Goal: Information Seeking & Learning: Understand process/instructions

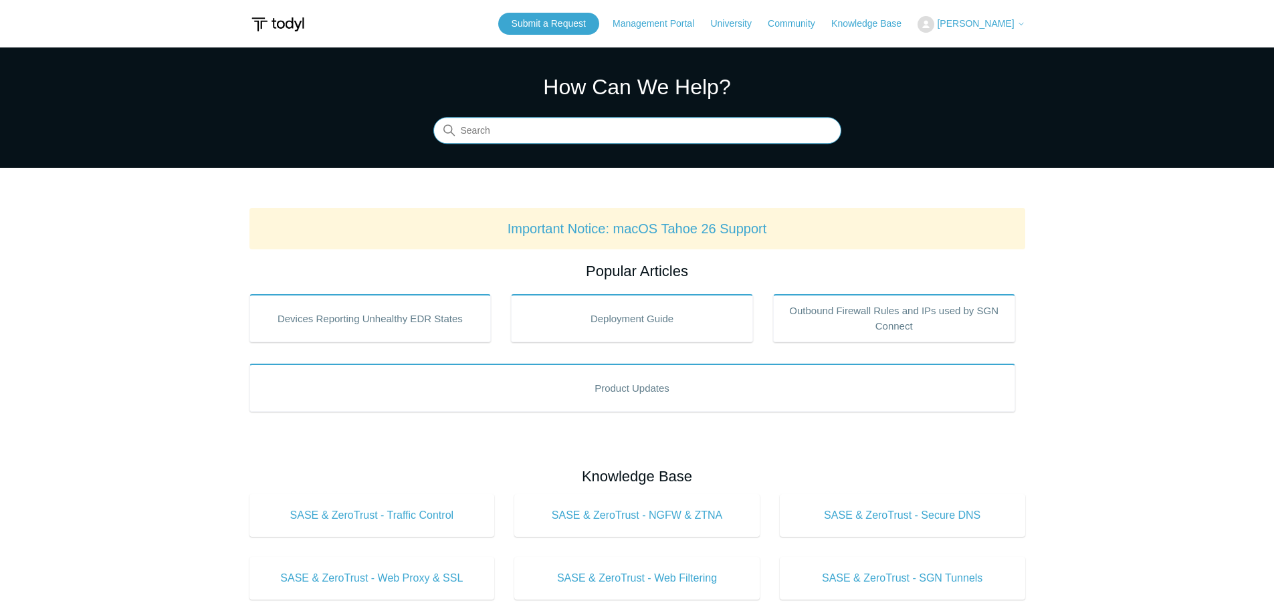
click at [547, 126] on input "Search" at bounding box center [637, 131] width 408 height 27
type input "f"
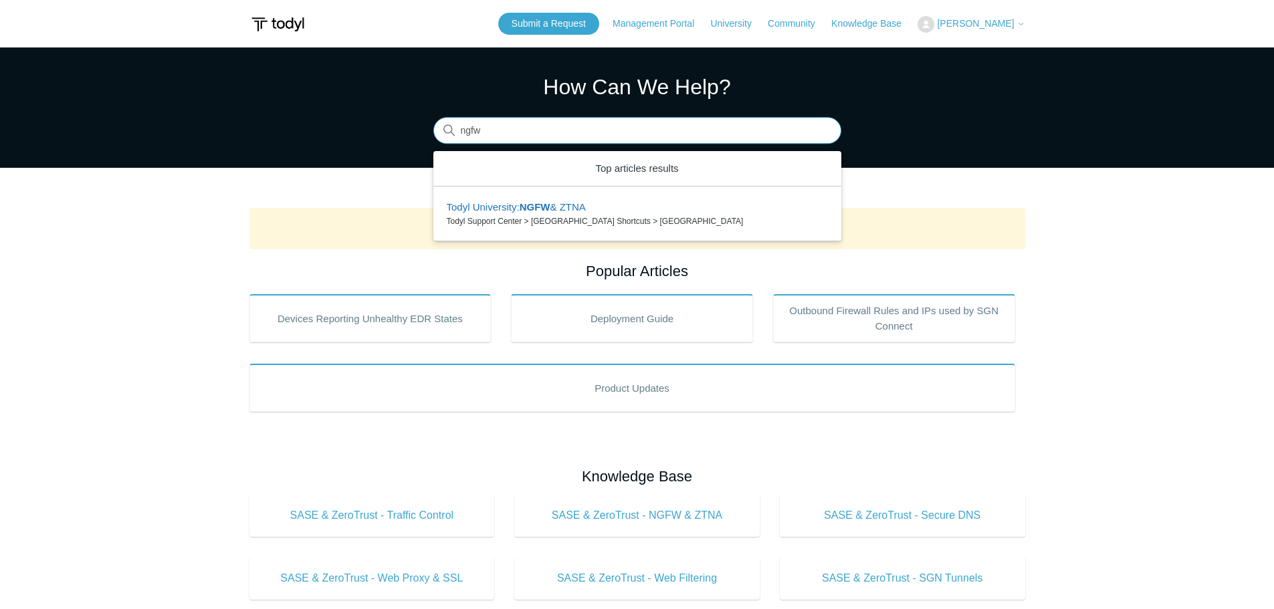
type input "ngfw"
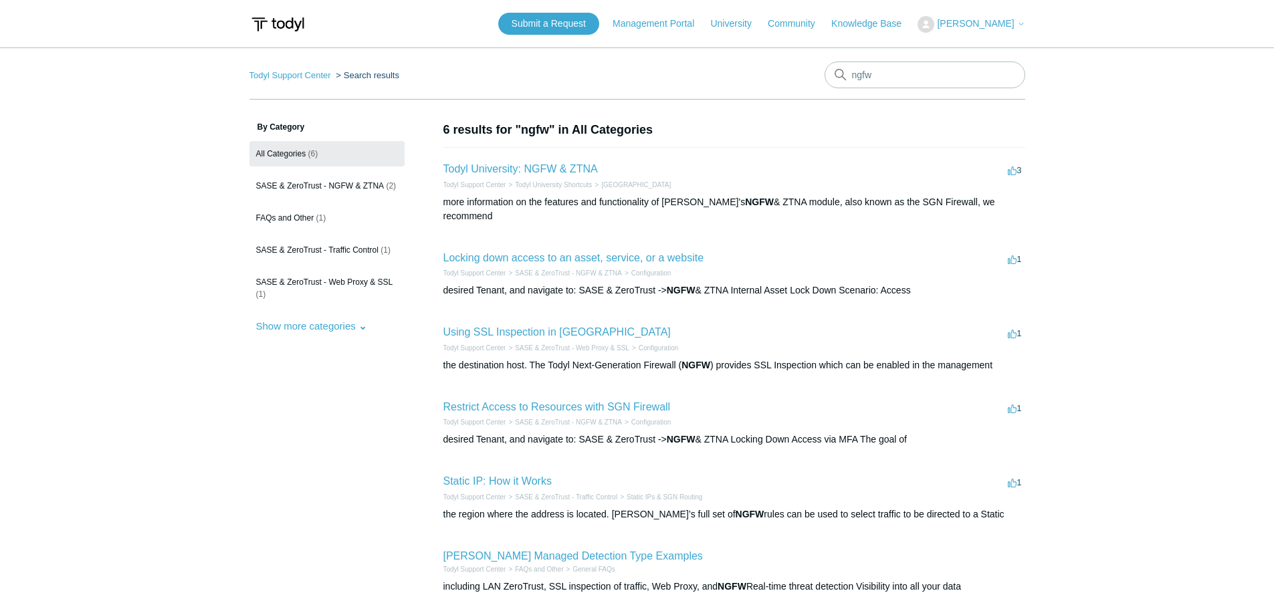
click at [791, 160] on li "Todyl University: NGFW & ZTNA 3 votes 3 Todyl Support Center Todyl University S…" at bounding box center [735, 192] width 582 height 90
click at [654, 252] on link "Locking down access to an asset, service, or a website" at bounding box center [574, 257] width 261 height 11
click at [589, 401] on link "Restrict Access to Resources with SGN Firewall" at bounding box center [557, 406] width 227 height 11
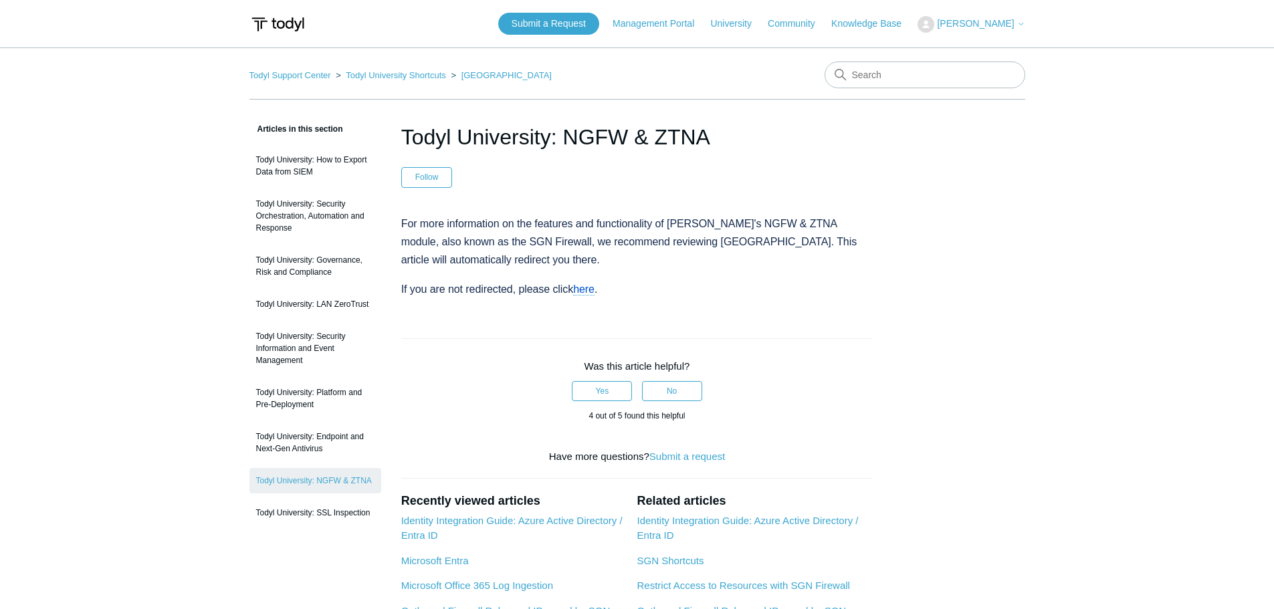
scroll to position [67, 0]
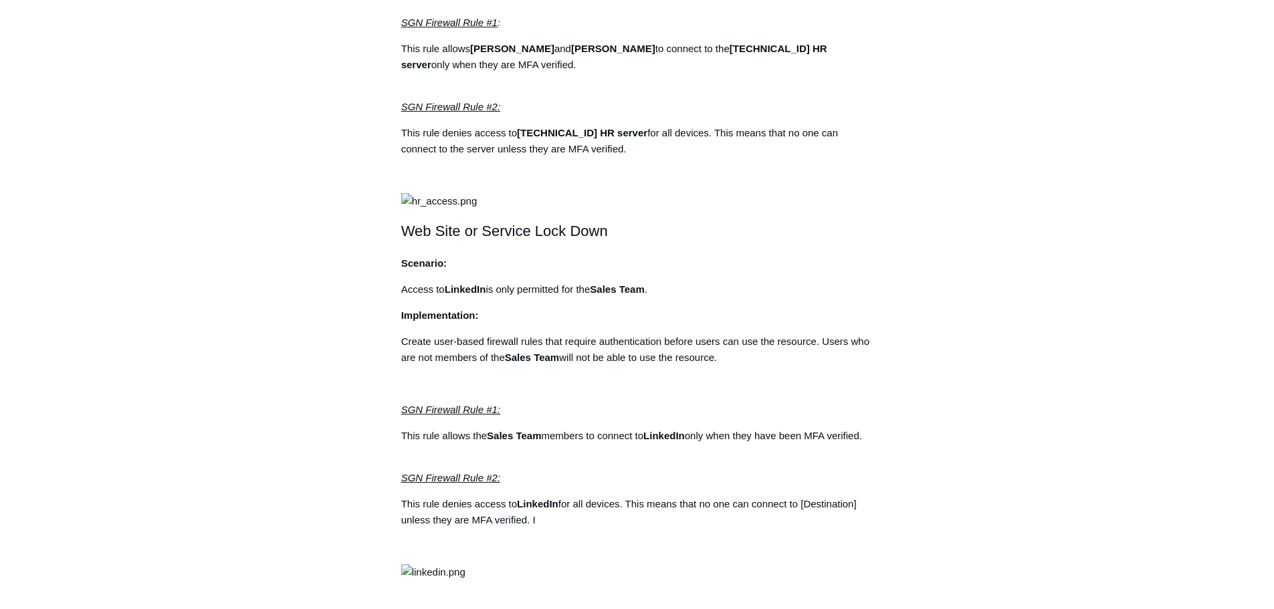
scroll to position [736, 0]
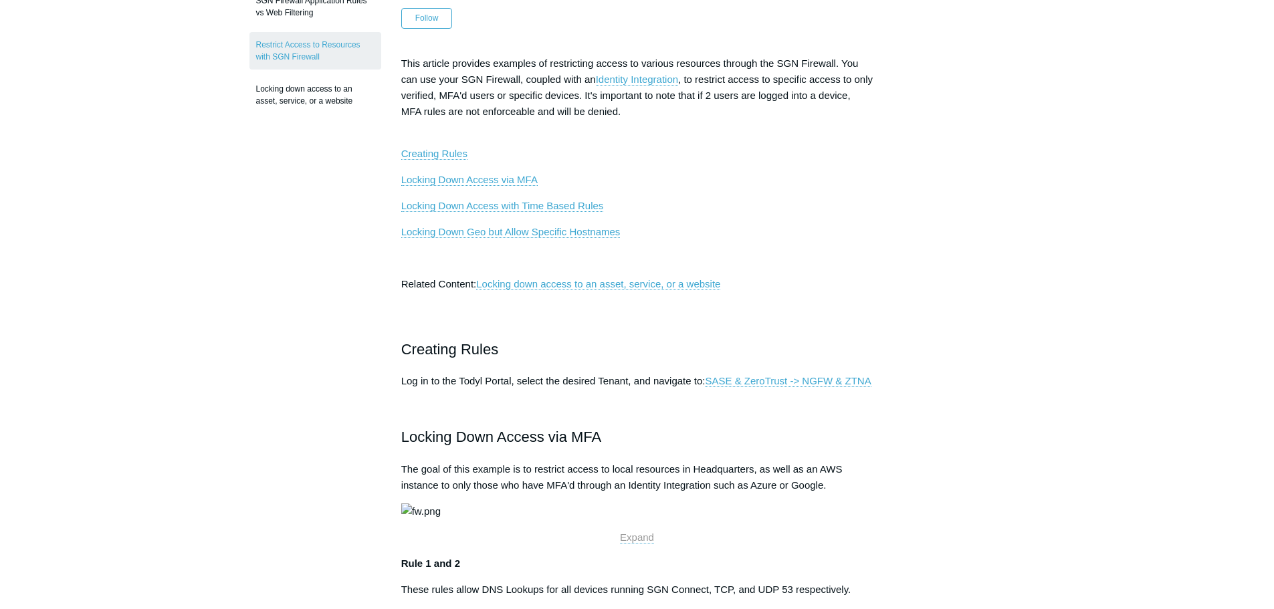
scroll to position [401, 0]
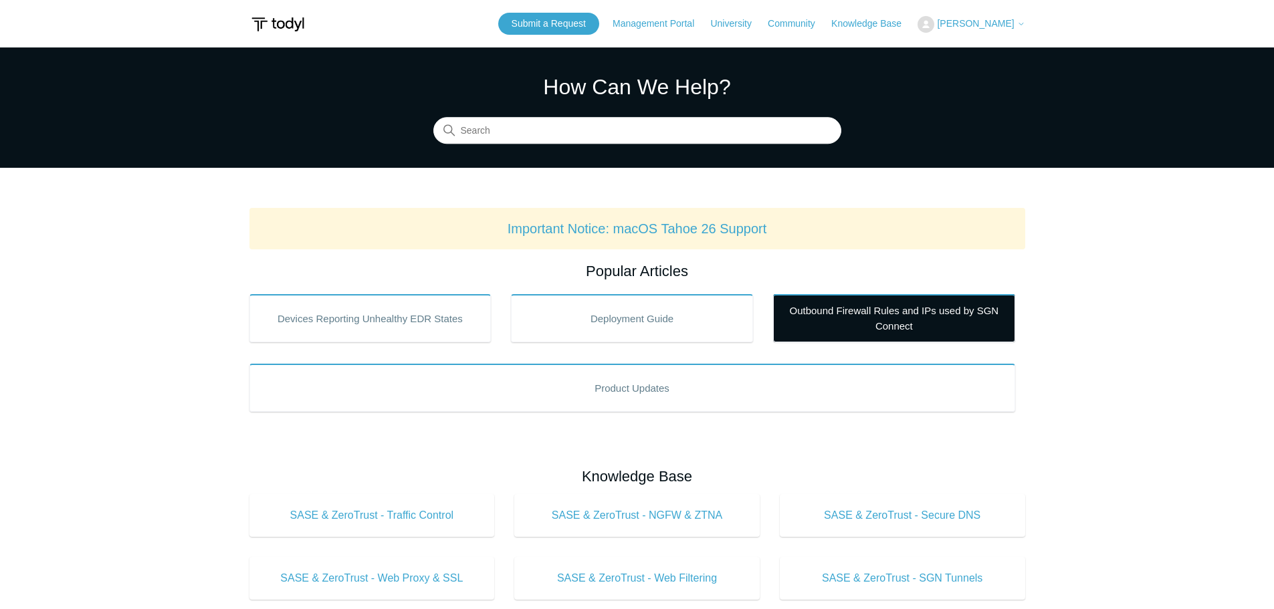
click at [901, 315] on link "Outbound Firewall Rules and IPs used by SGN Connect" at bounding box center [894, 318] width 242 height 48
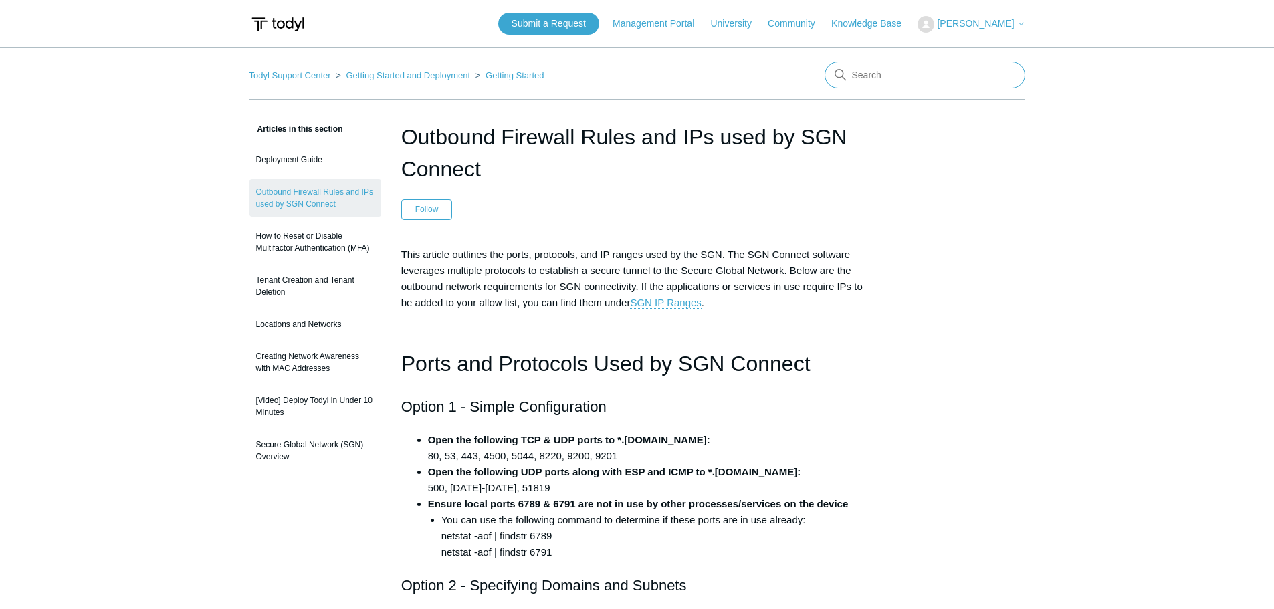
click at [887, 78] on input "Search" at bounding box center [925, 75] width 201 height 27
type input "unifi"
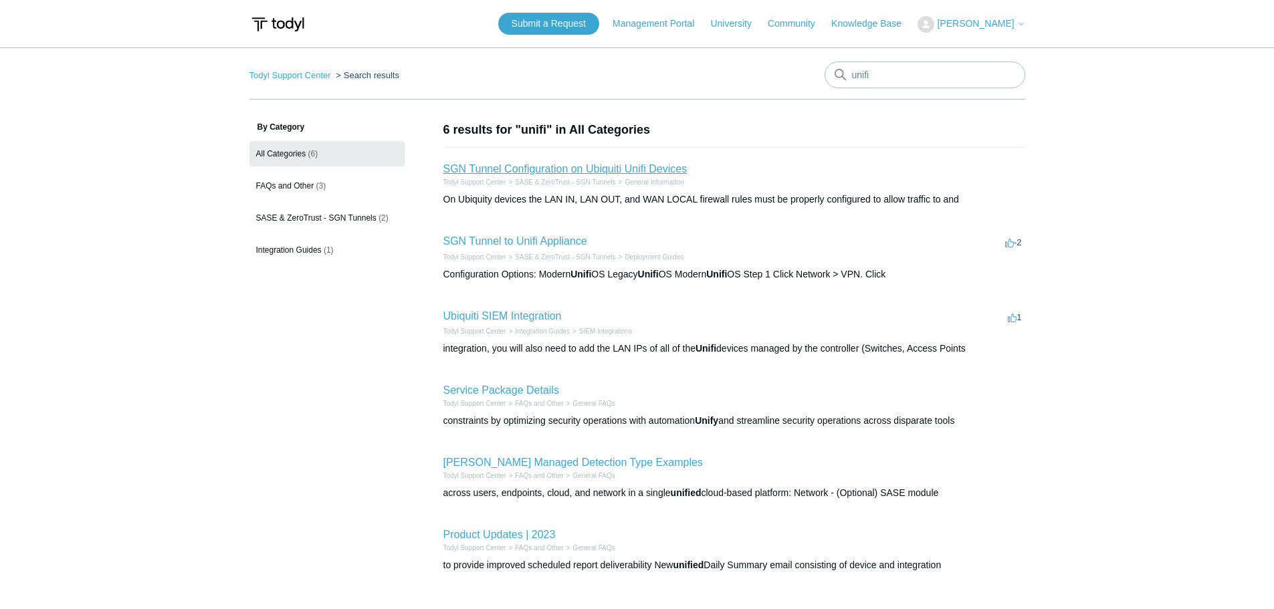
click at [494, 169] on link "SGN Tunnel Configuration on Ubiquiti Unifi Devices" at bounding box center [566, 168] width 244 height 11
click at [497, 240] on link "SGN Tunnel to Unifi Appliance" at bounding box center [516, 240] width 144 height 11
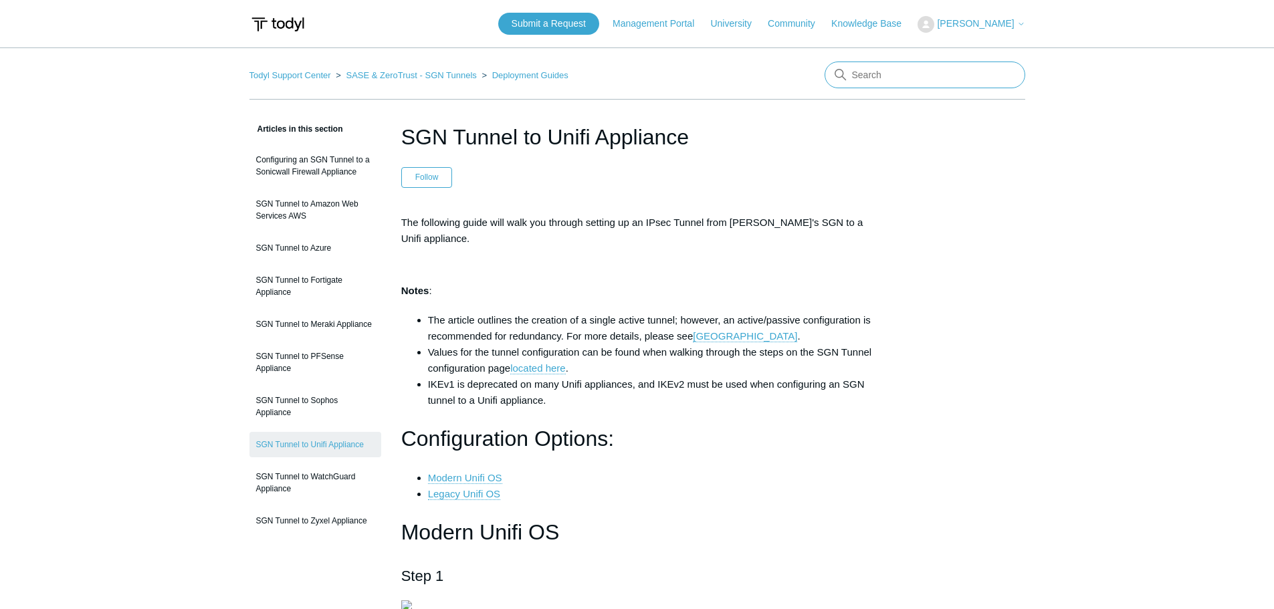
click at [939, 66] on input "Search" at bounding box center [925, 75] width 201 height 27
type input "firewall"
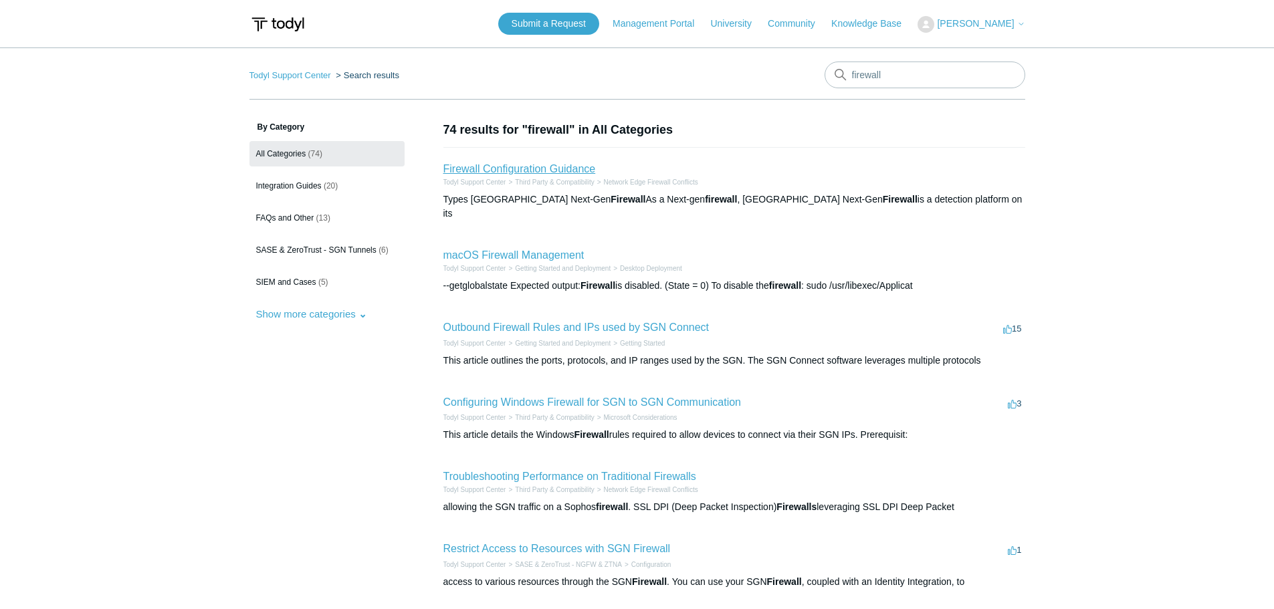
click at [520, 168] on link "Firewall Configuration Guidance" at bounding box center [520, 168] width 153 height 11
click at [534, 322] on link "Outbound Firewall Rules and IPs used by SGN Connect" at bounding box center [577, 327] width 266 height 11
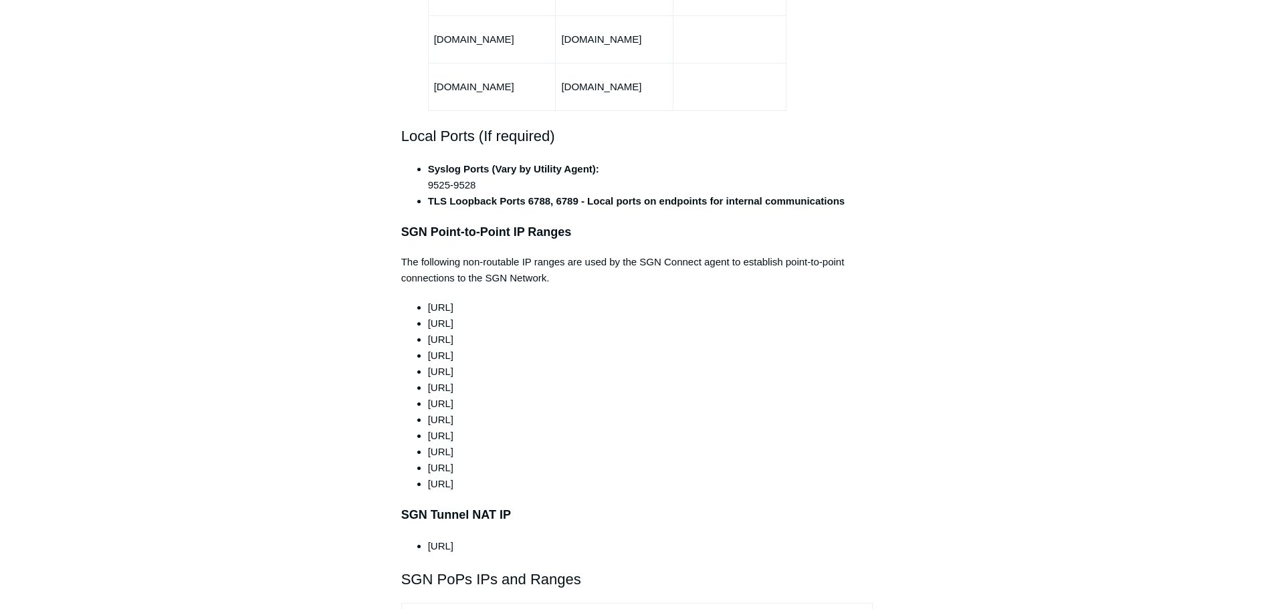
scroll to position [1605, 0]
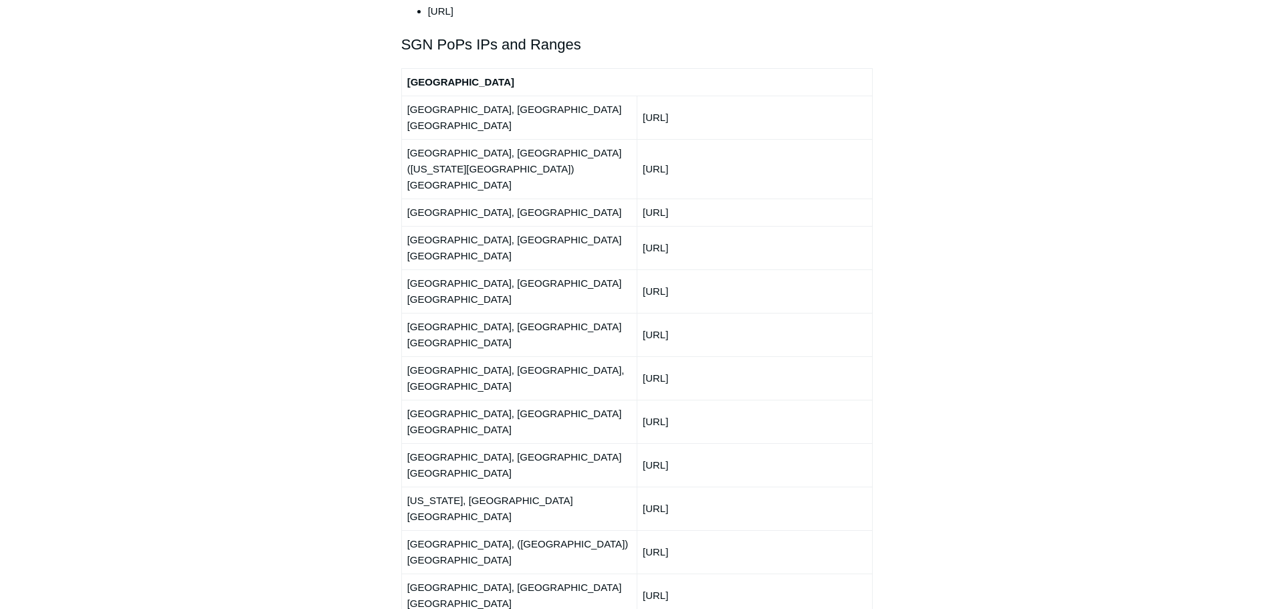
drag, startPoint x: 730, startPoint y: 74, endPoint x: 644, endPoint y: 70, distance: 86.4
click at [644, 96] on td "192.111.95.0/24" at bounding box center [754, 117] width 235 height 43
copy td "192.111.95.0/24"
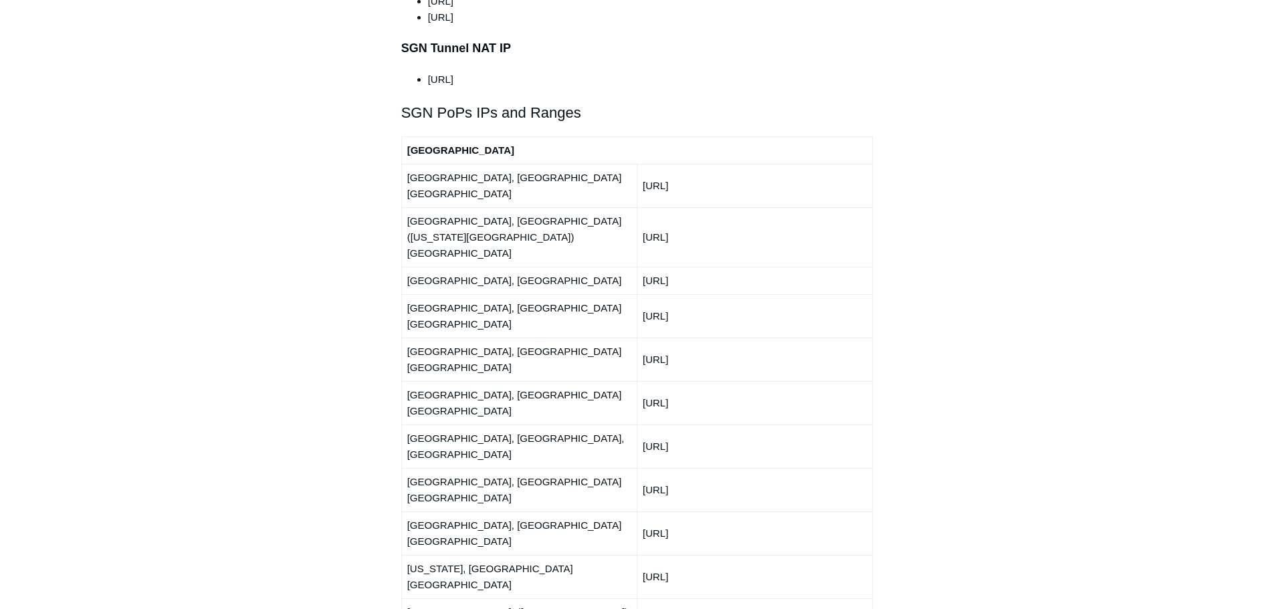
scroll to position [1472, 0]
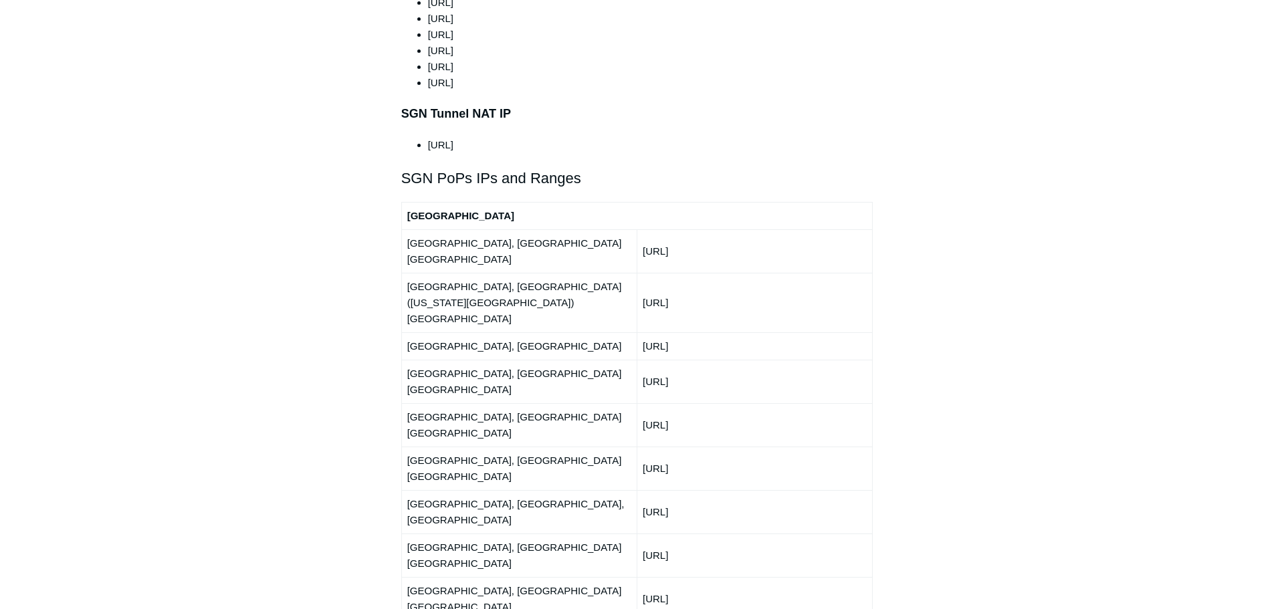
drag, startPoint x: 730, startPoint y: 351, endPoint x: 642, endPoint y: 352, distance: 87.6
click at [642, 447] on td "150.252.244.0/24" at bounding box center [754, 468] width 235 height 43
copy td "150.252.244.0/24"
click at [901, 24] on div "Articles in this section Deployment Guide Outbound Firewall Rules and IPs used …" at bounding box center [638, 415] width 776 height 3532
click at [818, 96] on div "This article outlines the ports, protocols, and IP ranges used by the SGN. The …" at bounding box center [637, 242] width 472 height 2935
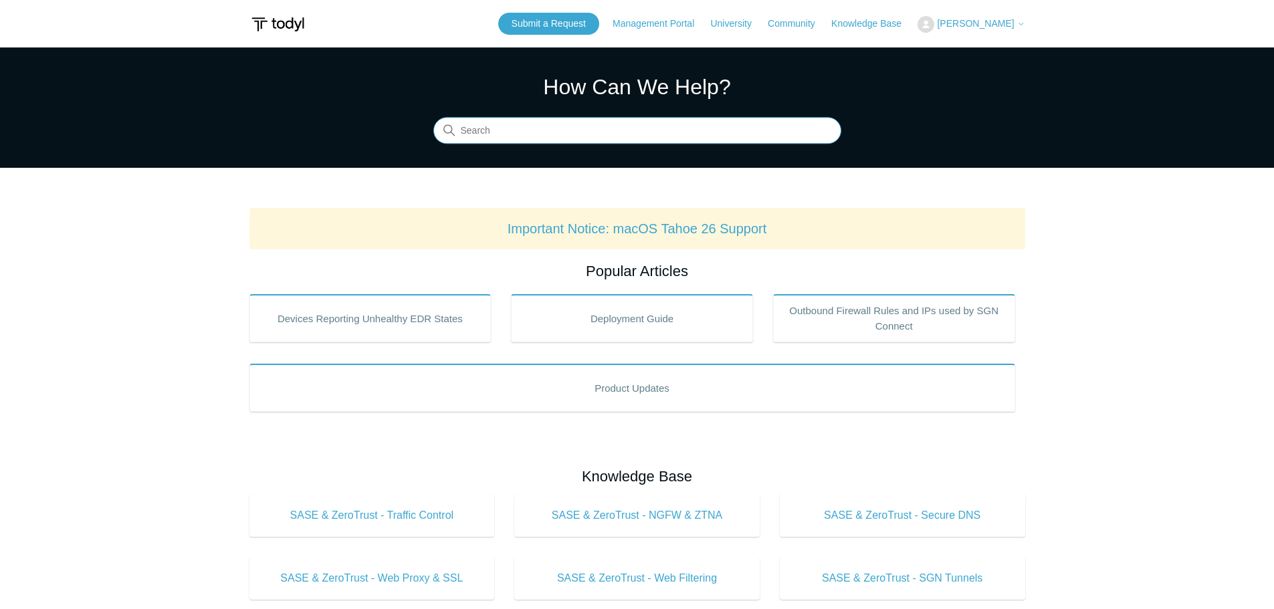
click at [523, 131] on input "Search" at bounding box center [637, 131] width 408 height 27
type input "unifi"
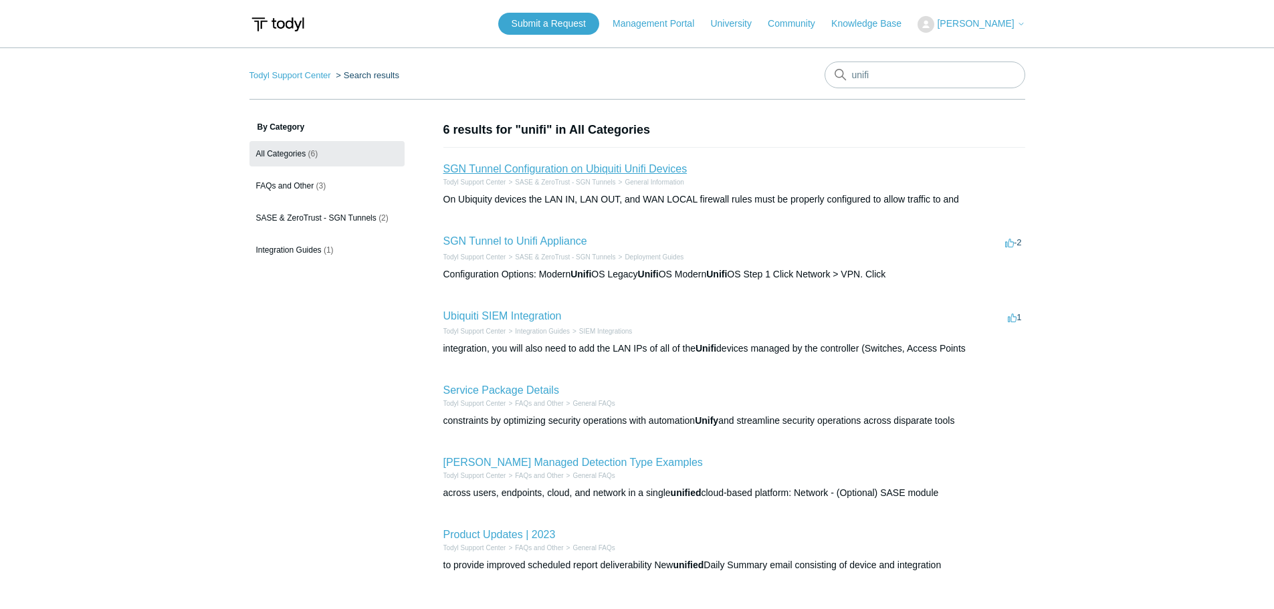
click at [540, 168] on link "SGN Tunnel Configuration on Ubiquiti Unifi Devices" at bounding box center [566, 168] width 244 height 11
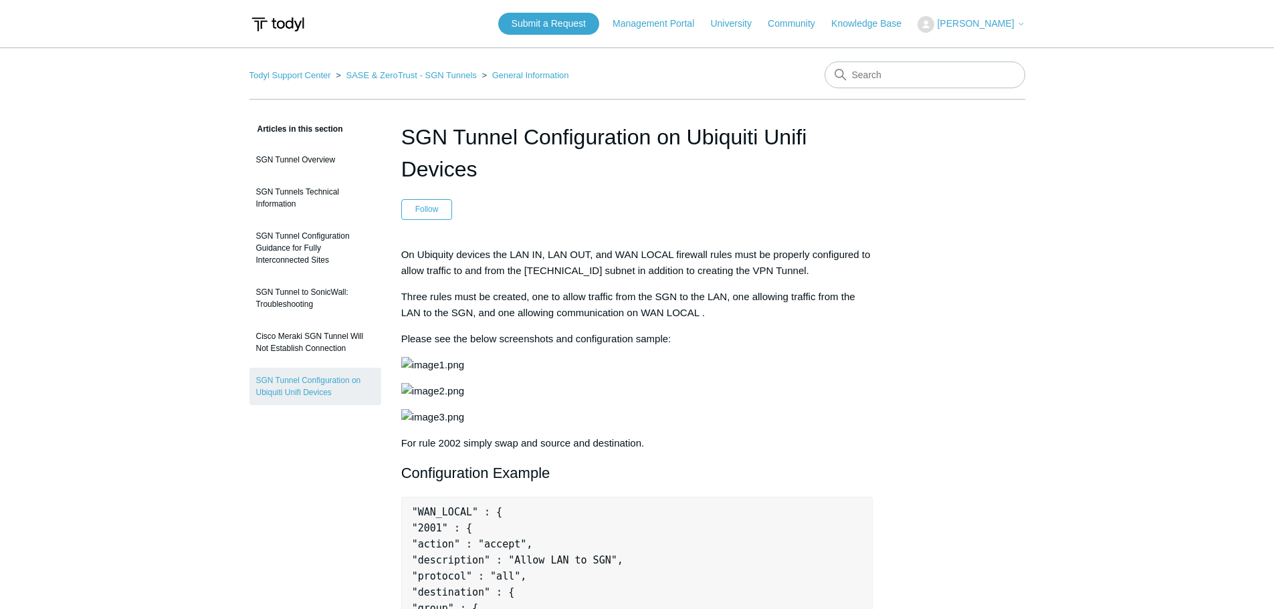
click at [460, 74] on link "SASE & ZeroTrust - SGN Tunnels" at bounding box center [411, 75] width 130 height 10
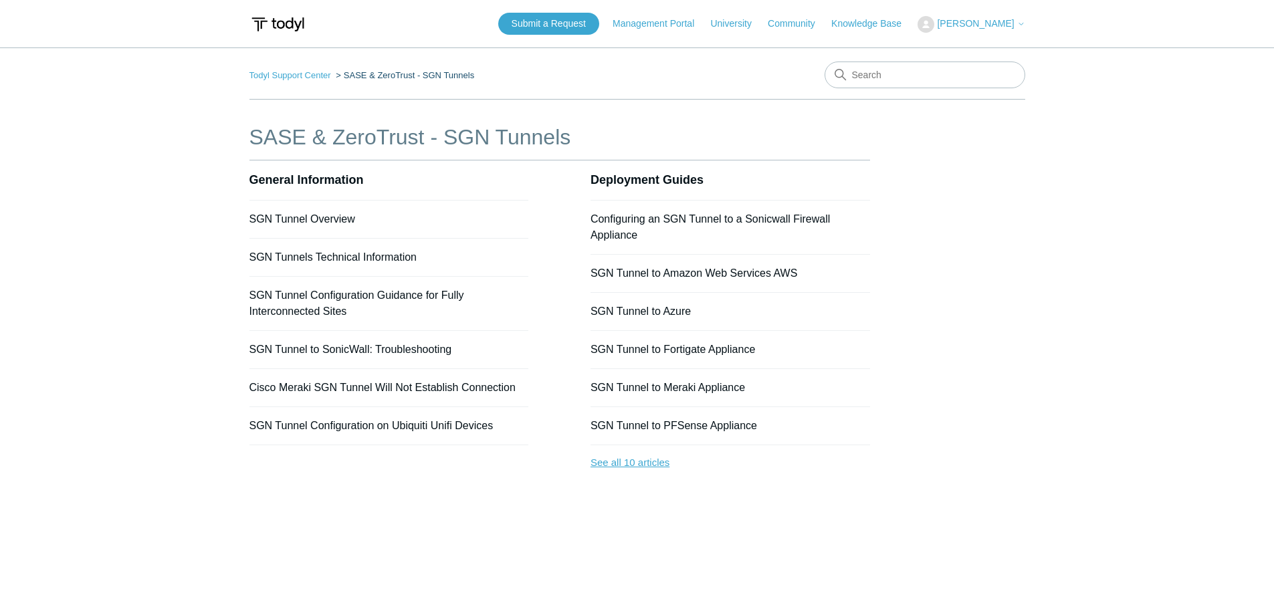
click at [649, 464] on link "See all 10 articles" at bounding box center [731, 463] width 280 height 35
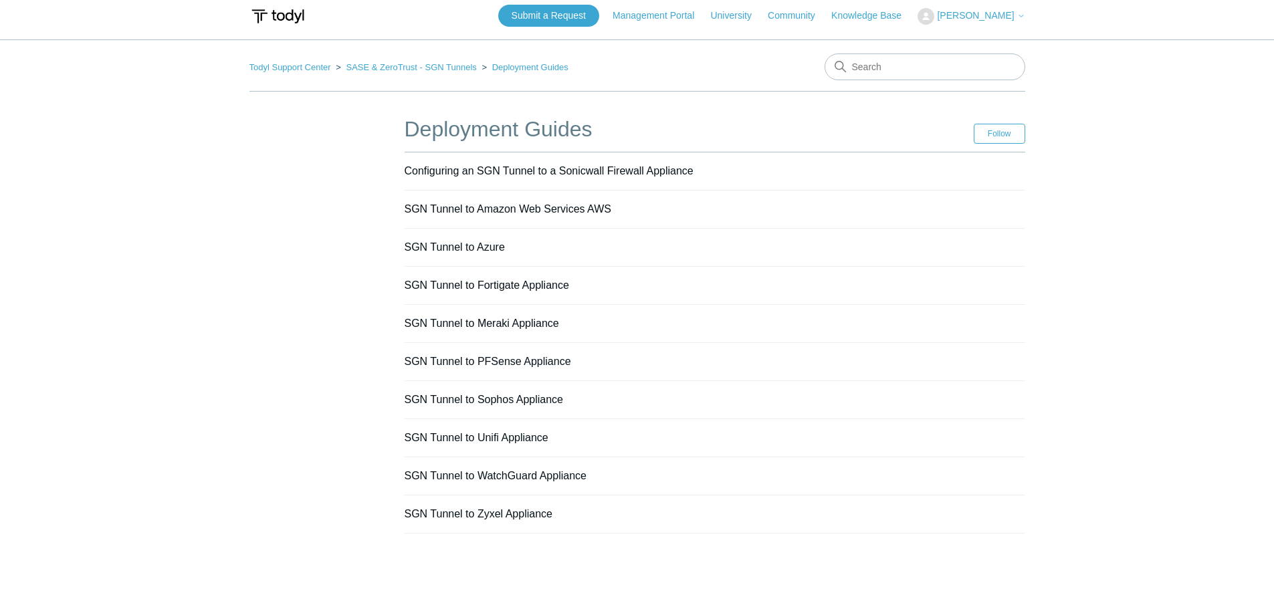
scroll to position [80, 0]
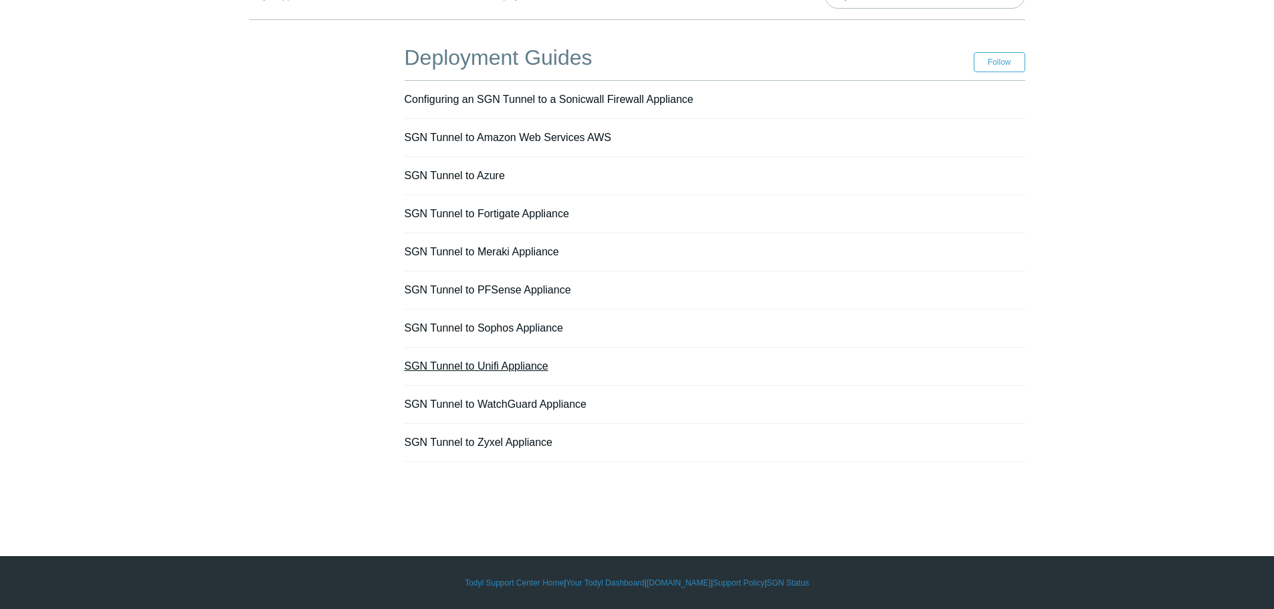
click at [495, 369] on link "SGN Tunnel to Unifi Appliance" at bounding box center [477, 366] width 144 height 11
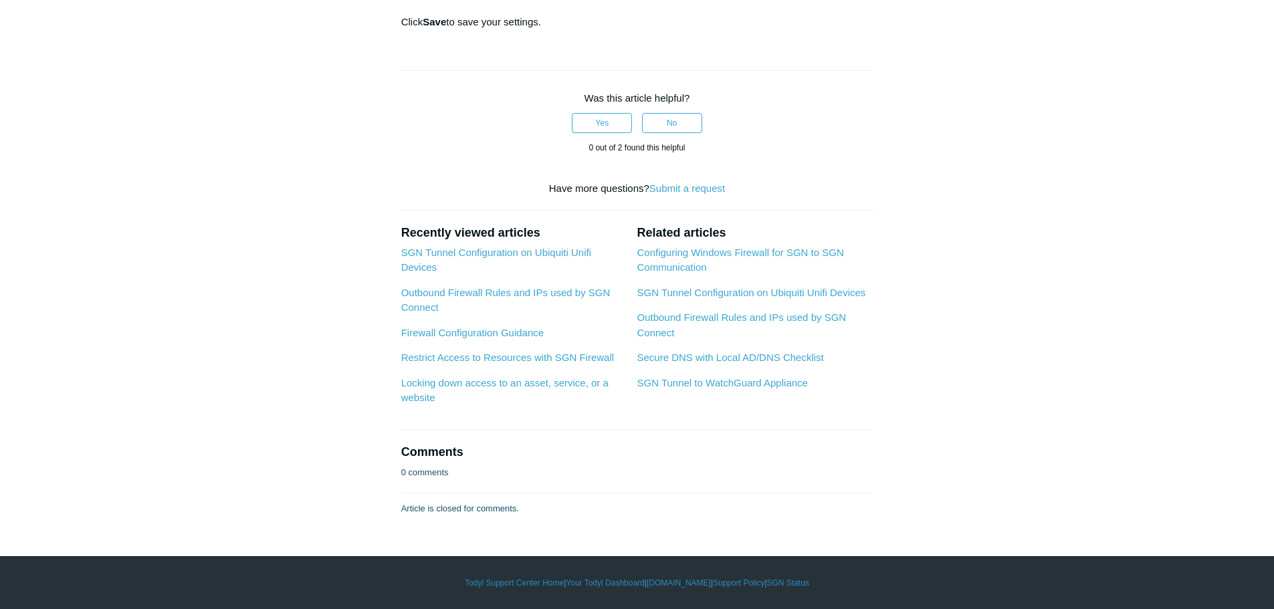
scroll to position [4014, 0]
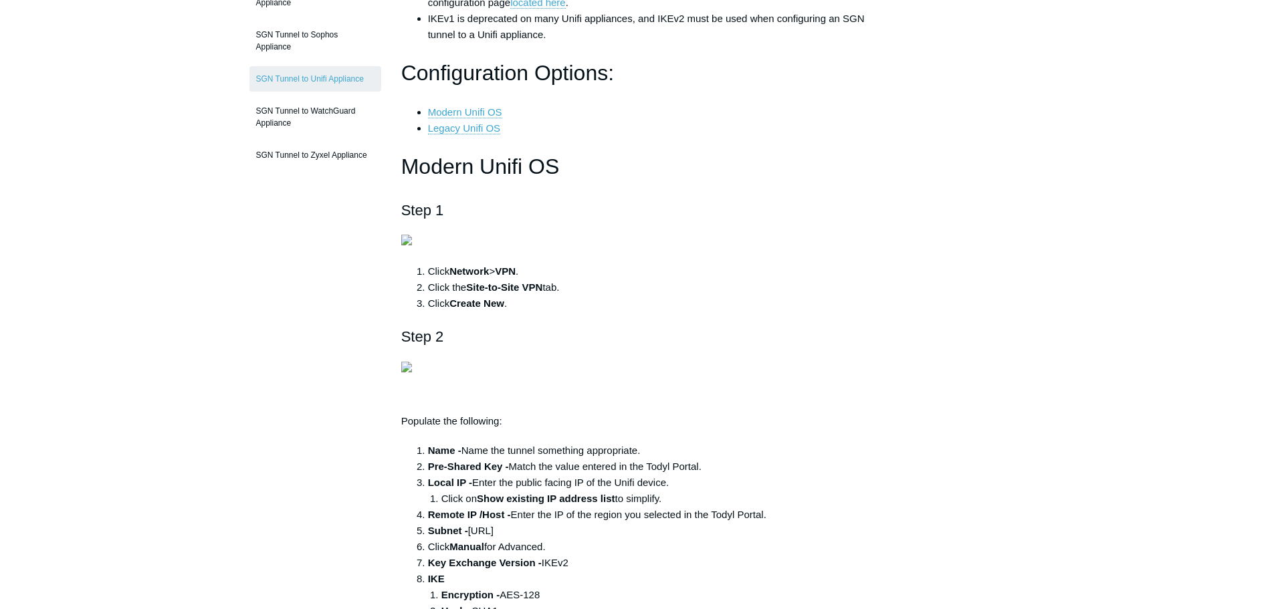
scroll to position [67, 0]
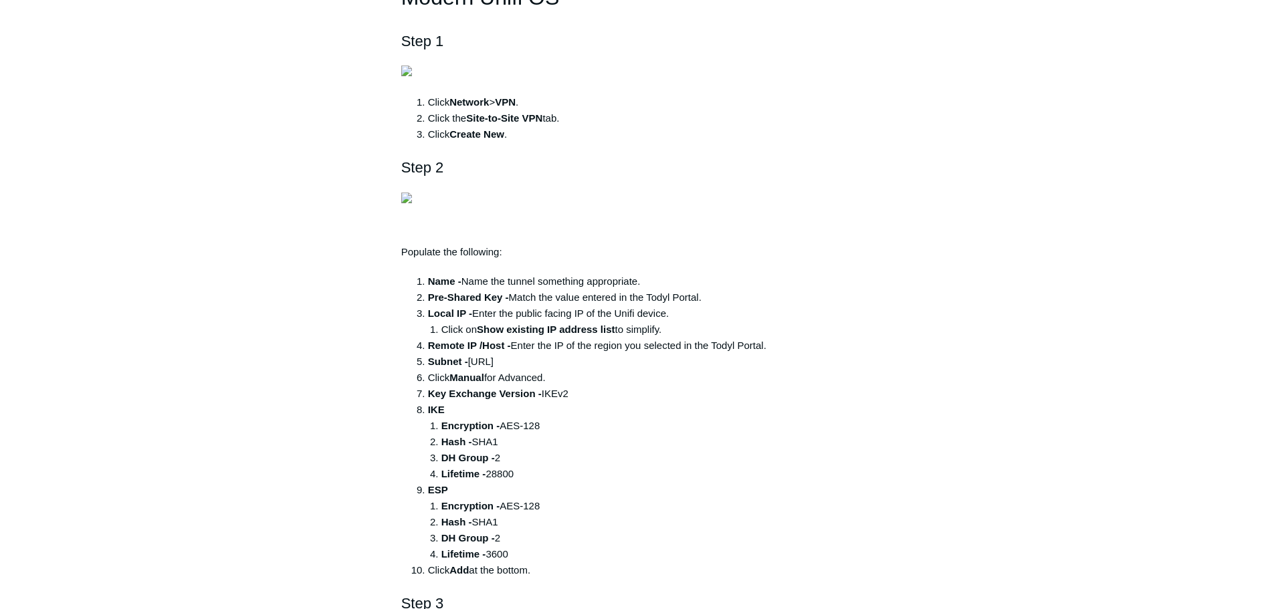
scroll to position [0, 0]
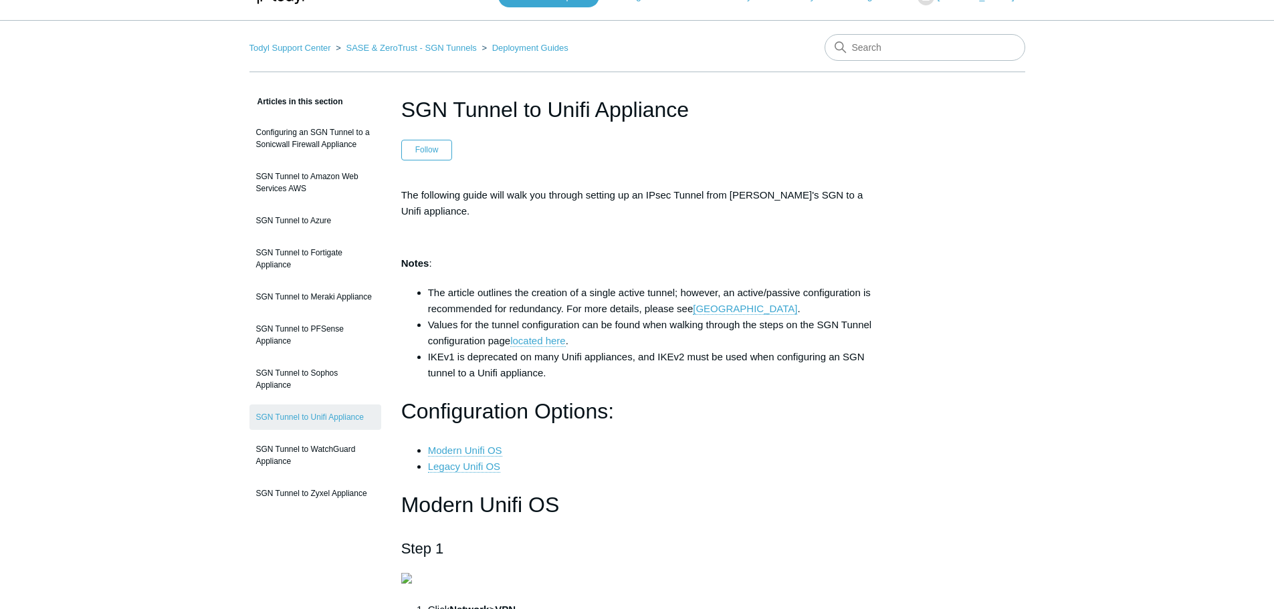
scroll to position [0, 0]
